Goal: Leave review/rating

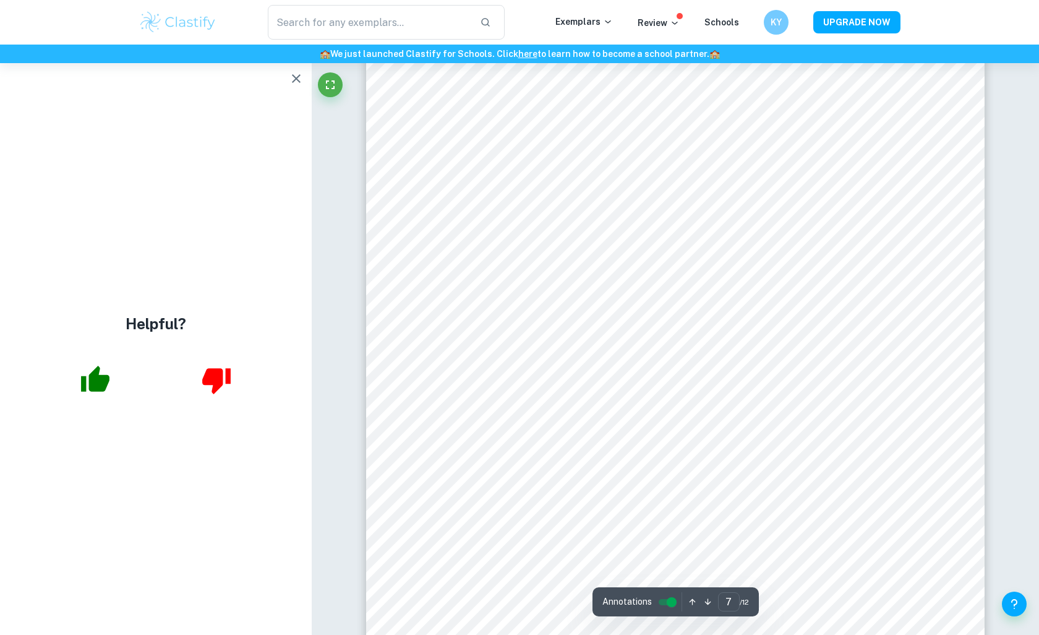
scroll to position [5737, 0]
click at [292, 79] on icon "button" at bounding box center [296, 78] width 15 height 15
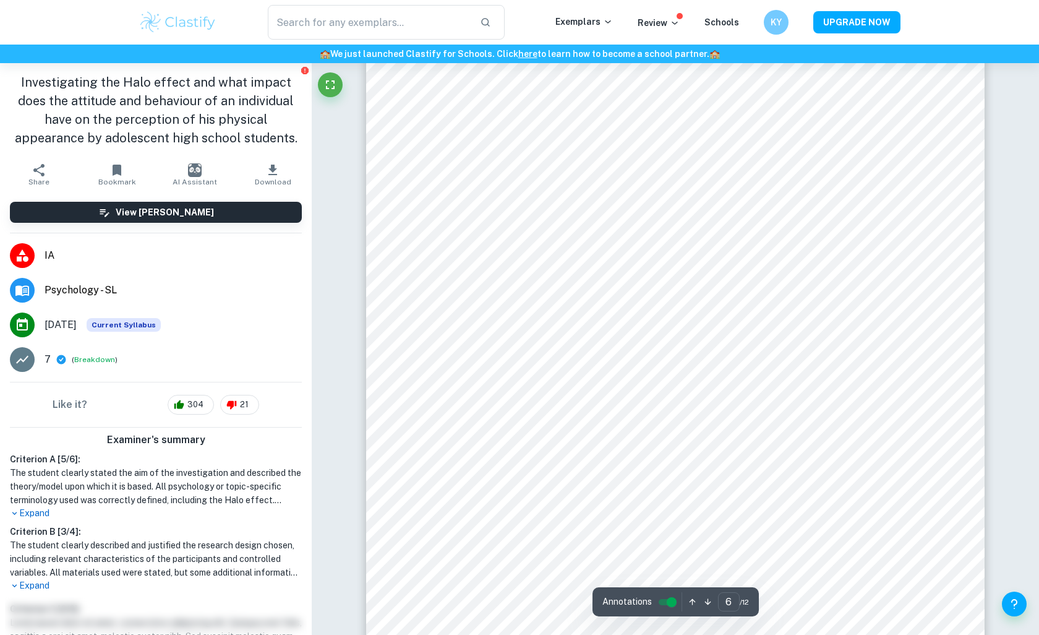
scroll to position [4834, 0]
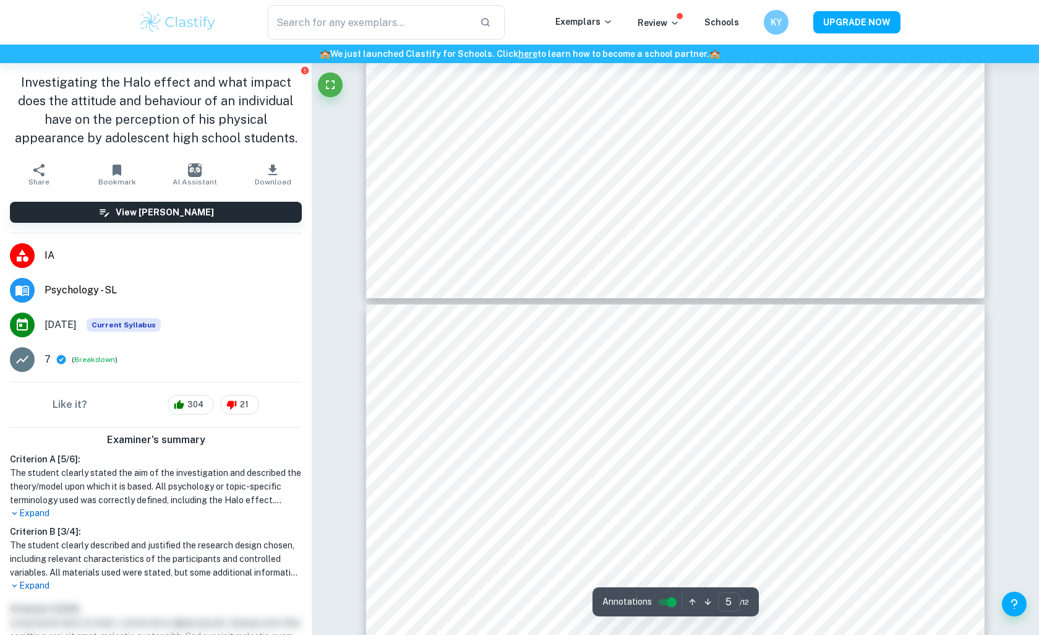
type input "6"
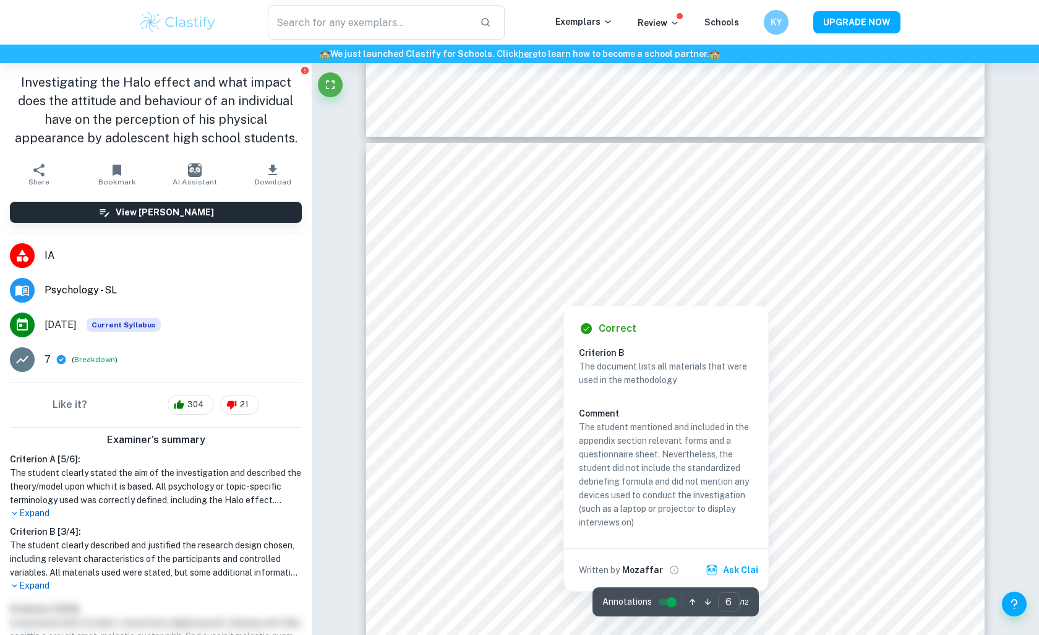
scroll to position [4542, 0]
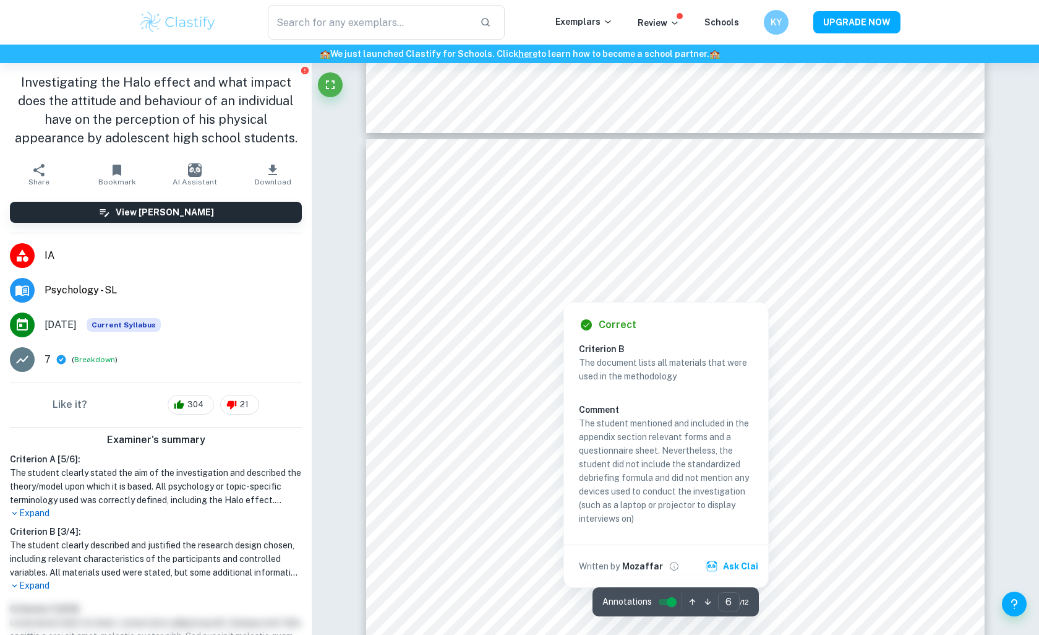
click at [565, 285] on div at bounding box center [564, 291] width 62 height 15
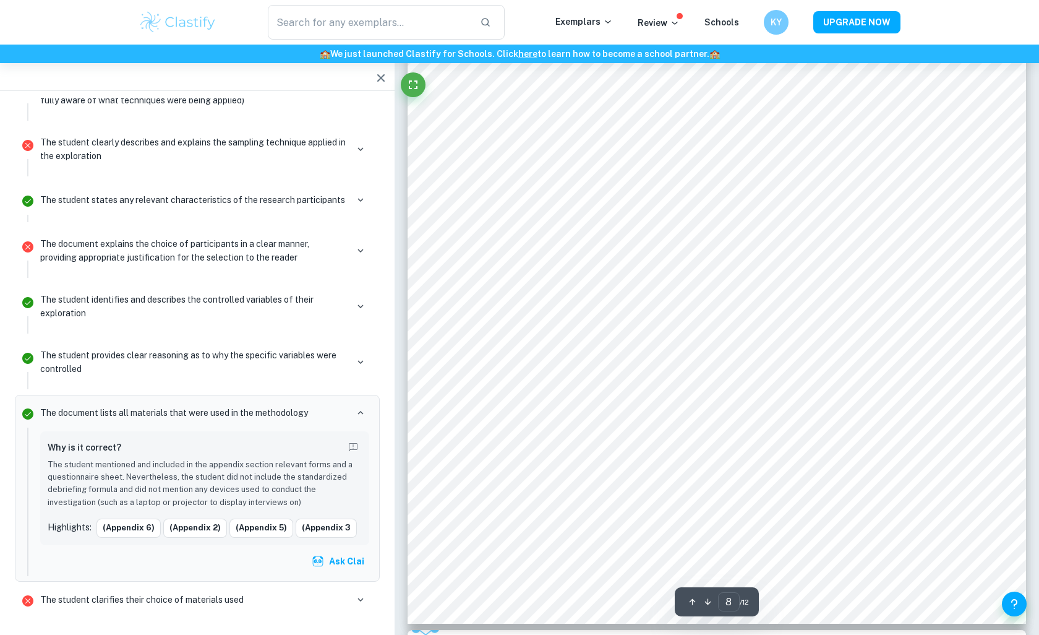
scroll to position [6499, 0]
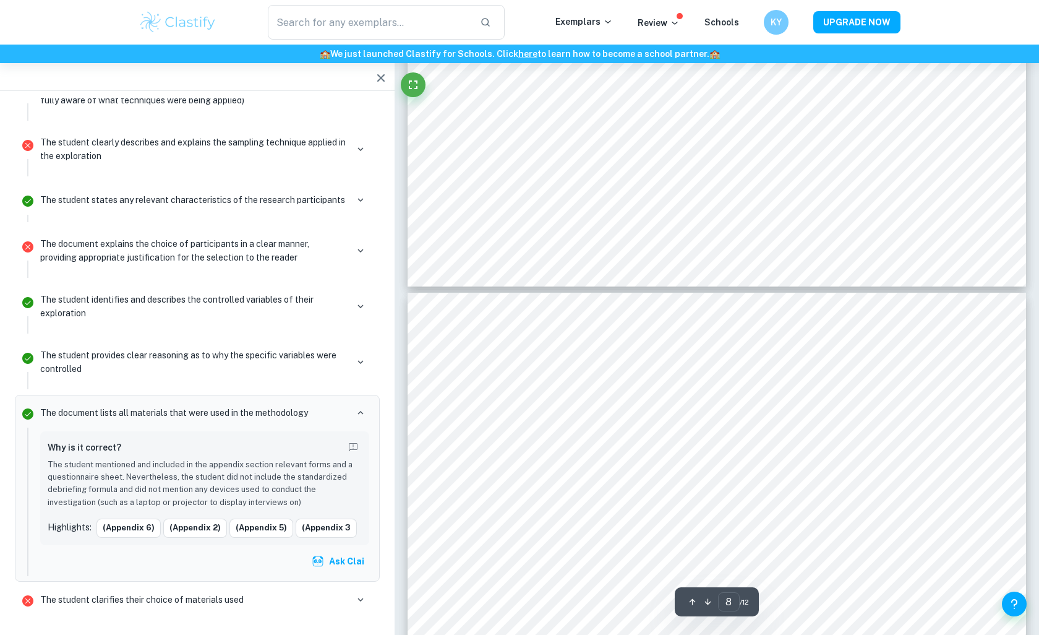
type input "7"
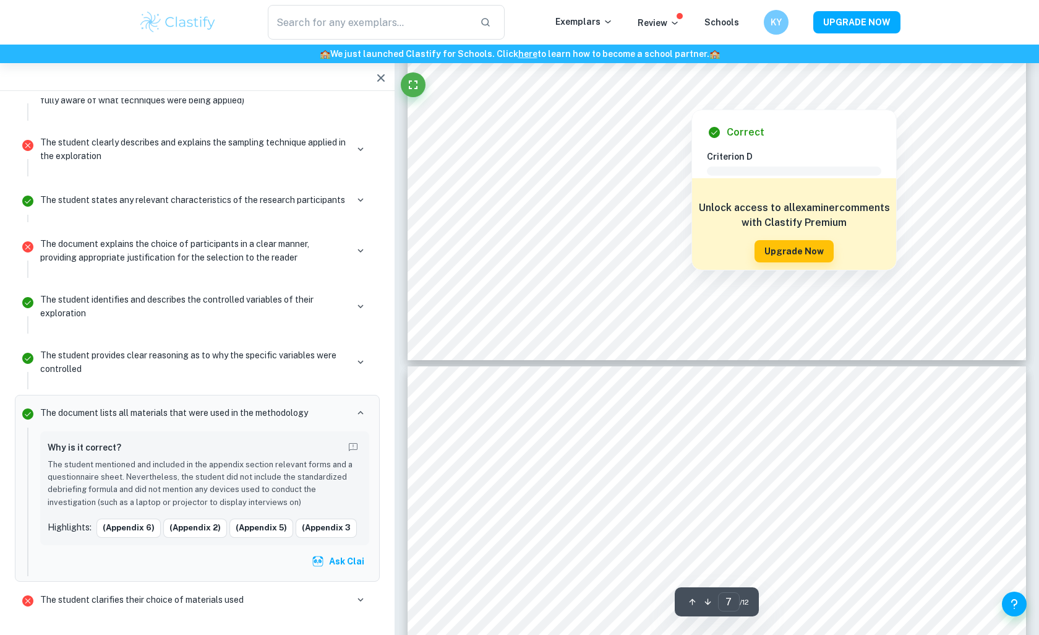
scroll to position [5893, 0]
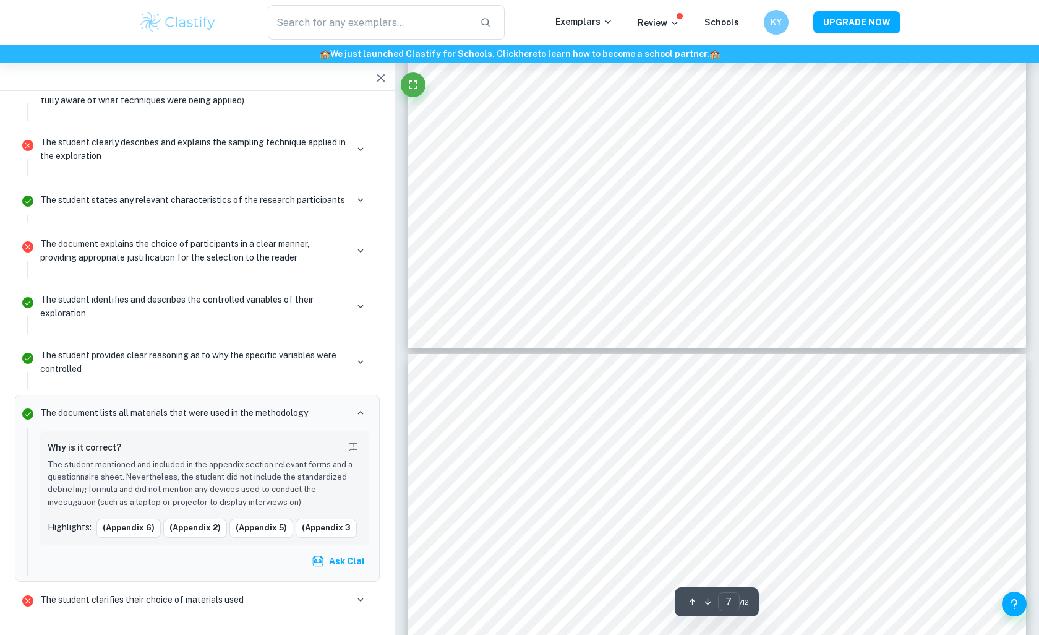
click at [384, 74] on icon "button" at bounding box center [380, 77] width 7 height 7
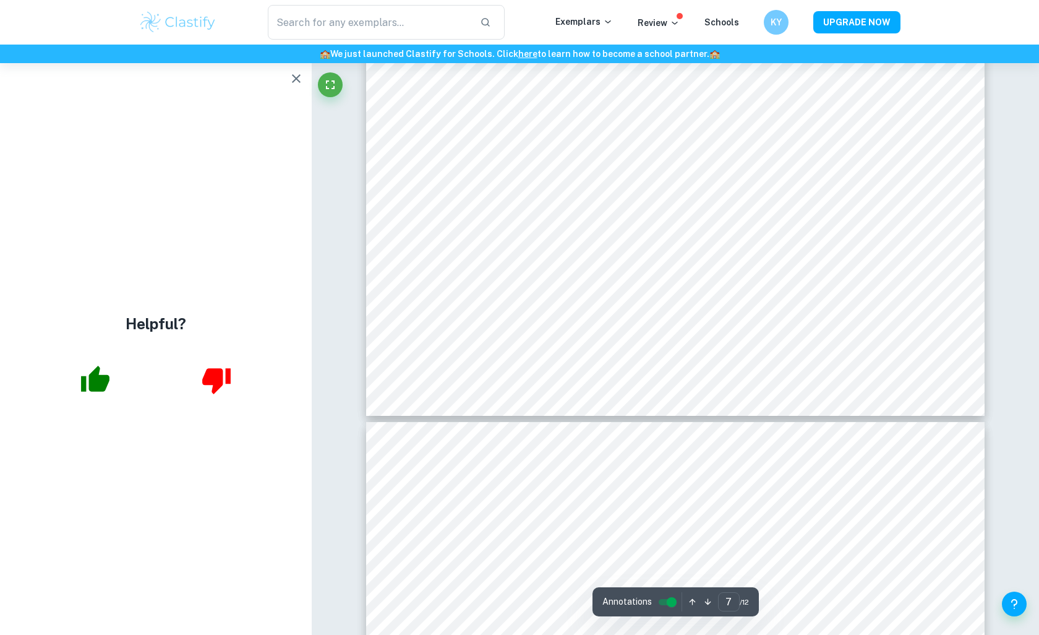
scroll to position [5823, 0]
click at [291, 74] on icon "button" at bounding box center [296, 78] width 15 height 15
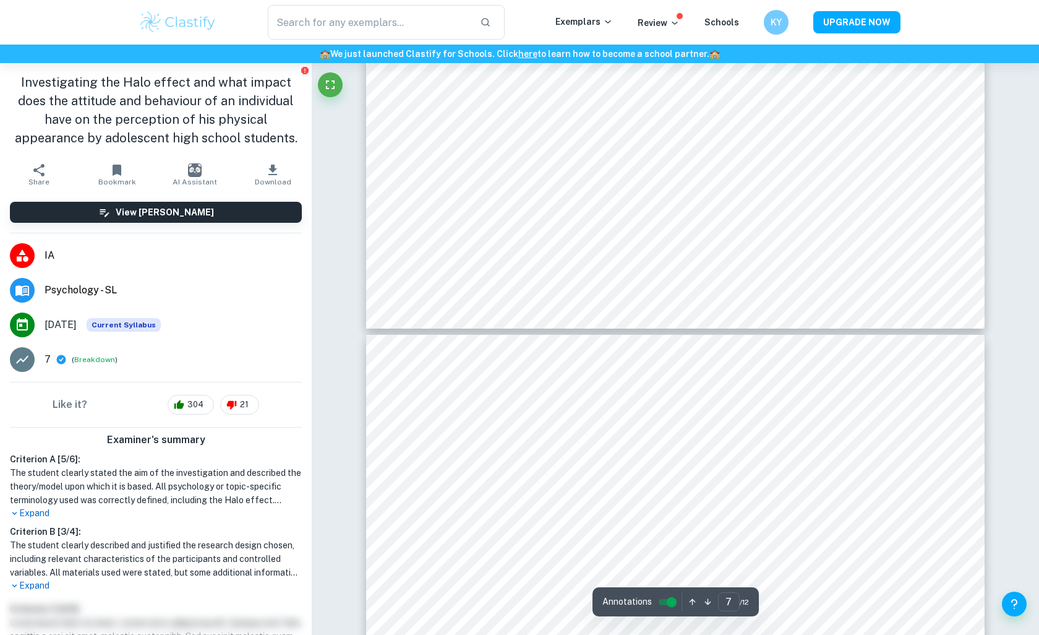
scroll to position [5904, 0]
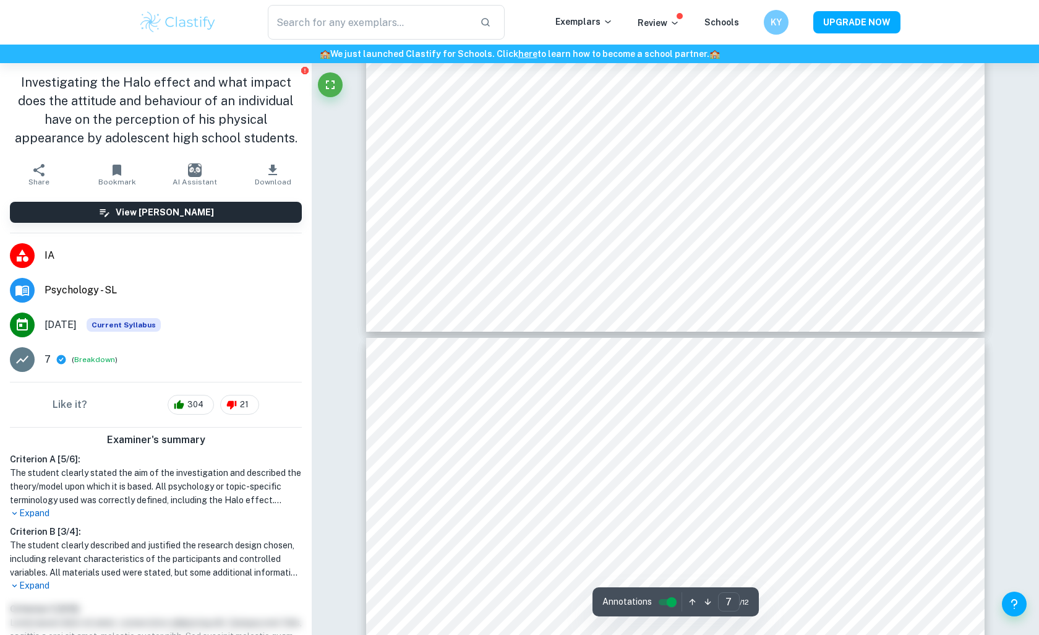
type input "8"
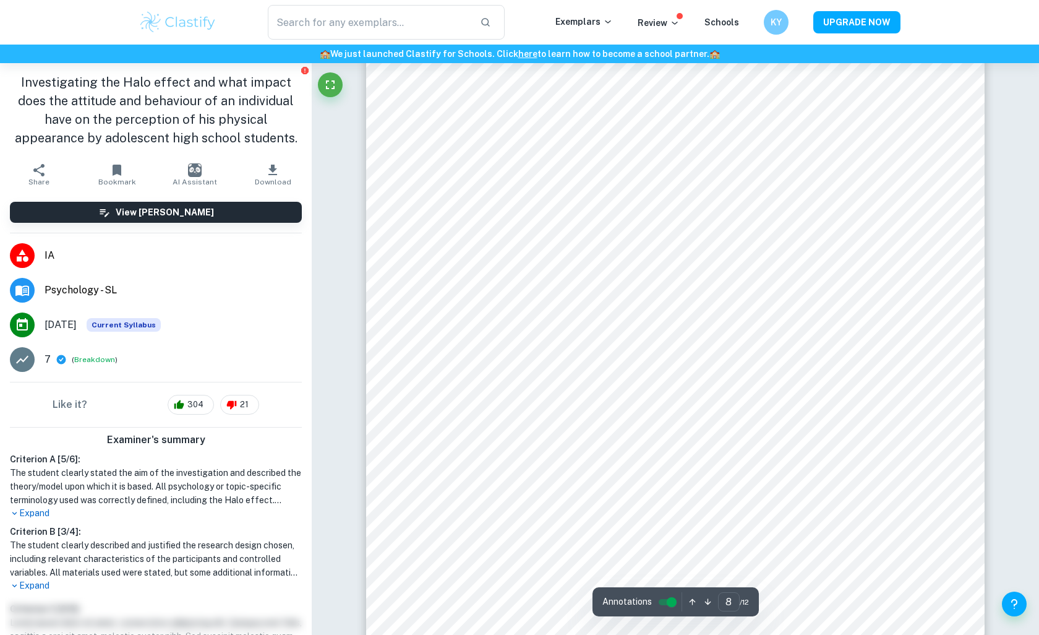
scroll to position [6343, 0]
